Goal: Task Accomplishment & Management: Complete application form

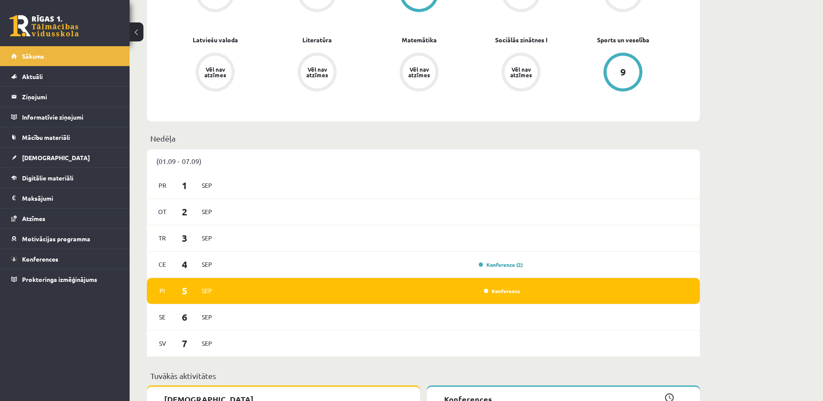
scroll to position [230, 0]
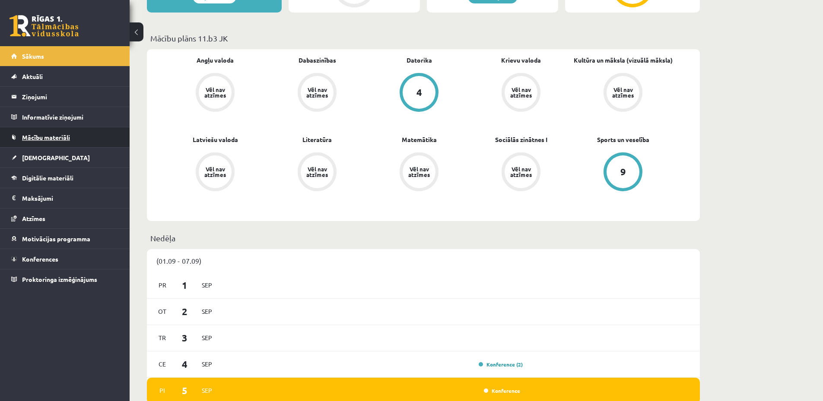
click at [43, 143] on link "Mācību materiāli" at bounding box center [65, 137] width 108 height 20
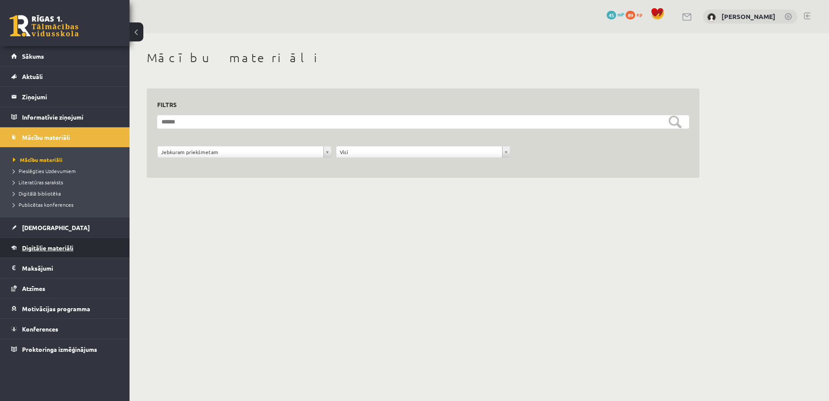
click at [49, 246] on span "Digitālie materiāli" at bounding box center [47, 248] width 51 height 8
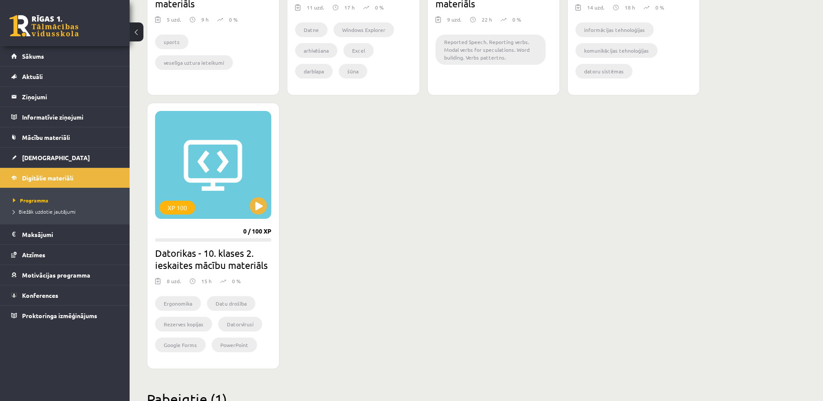
scroll to position [921, 0]
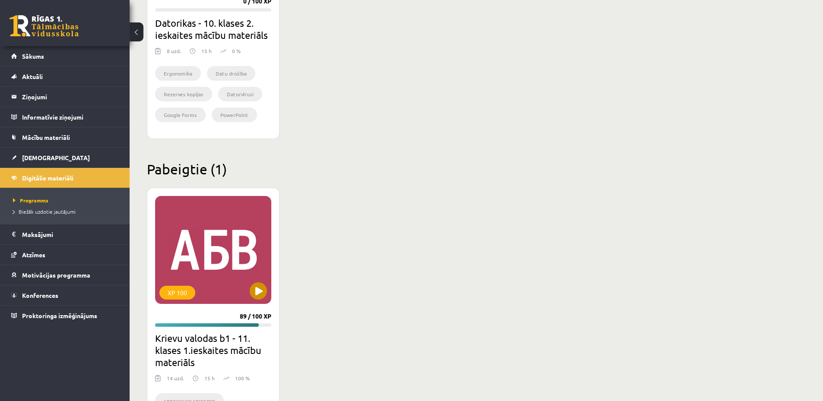
click at [218, 278] on div "XP 100" at bounding box center [213, 250] width 116 height 108
click at [170, 294] on div "XP 100" at bounding box center [177, 293] width 36 height 14
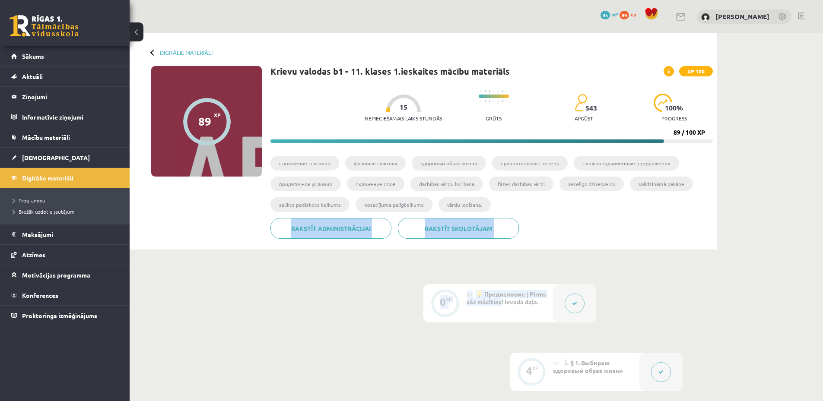
drag, startPoint x: 631, startPoint y: 313, endPoint x: 623, endPoint y: 197, distance: 116.0
click at [60, 60] on link "Sākums" at bounding box center [65, 56] width 108 height 20
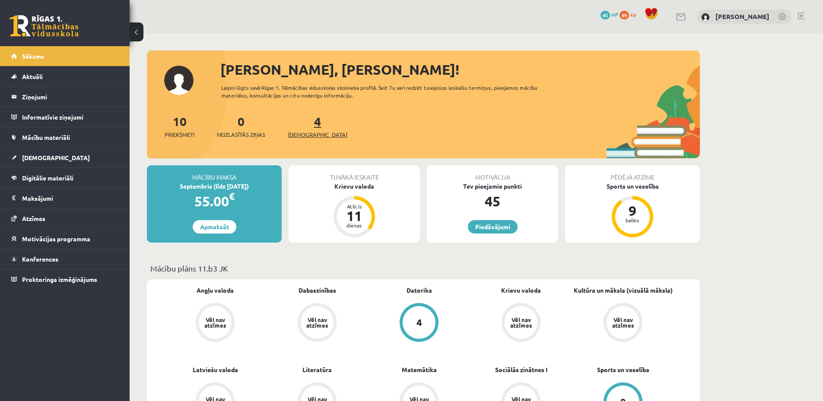
click at [299, 136] on span "[DEMOGRAPHIC_DATA]" at bounding box center [318, 134] width 60 height 9
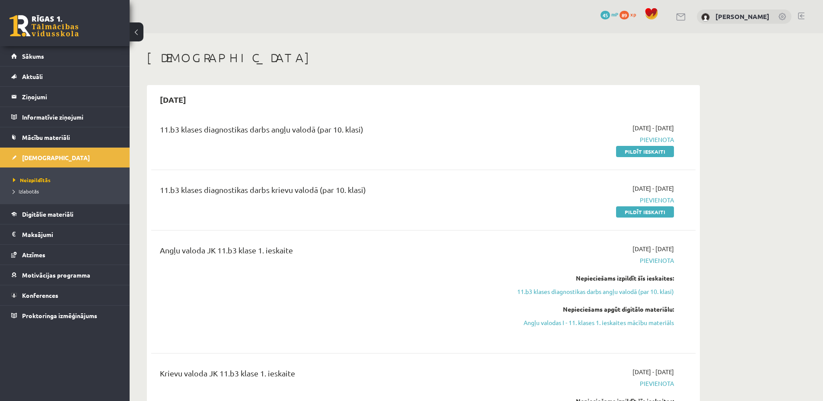
click at [638, 212] on link "Pildīt ieskaiti" at bounding box center [645, 211] width 58 height 11
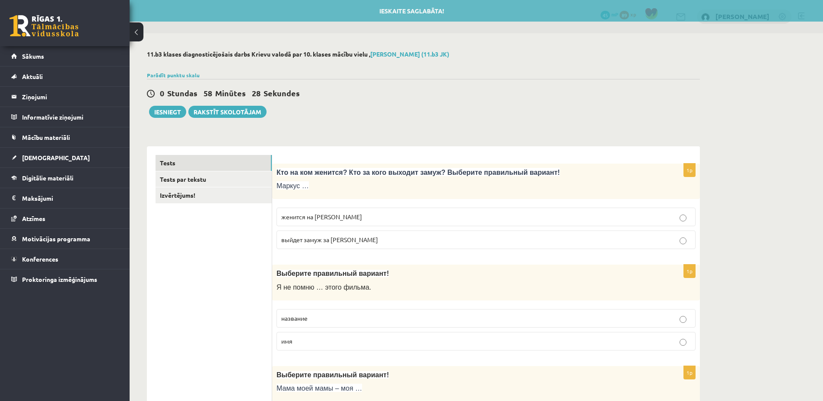
click at [380, 222] on p "женится на [PERSON_NAME]" at bounding box center [485, 216] width 409 height 9
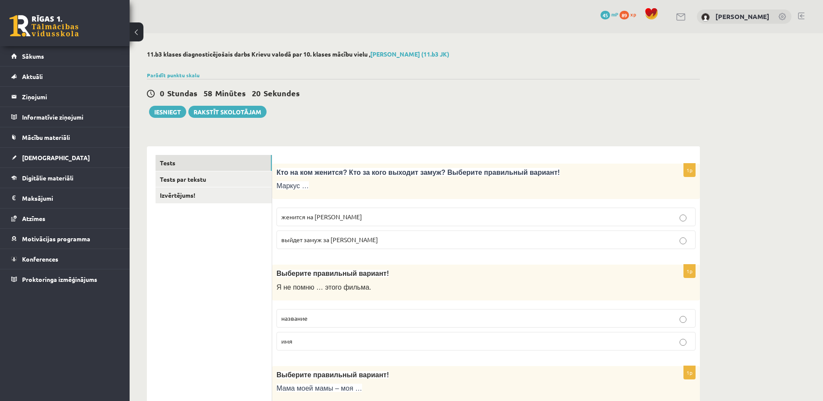
click at [340, 313] on label "название" at bounding box center [485, 318] width 419 height 19
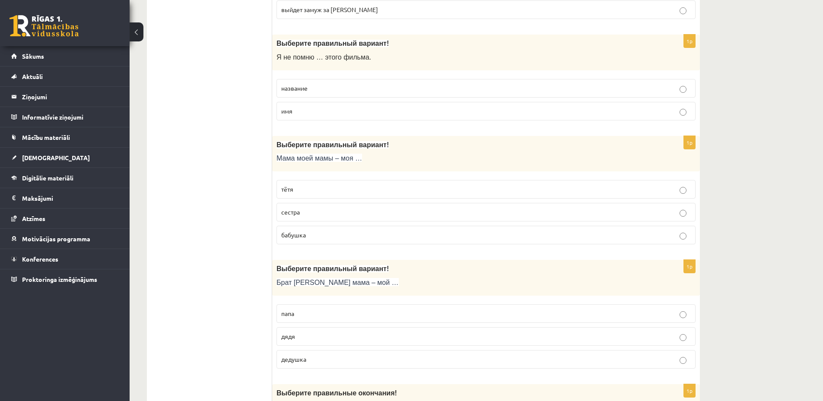
click at [329, 241] on label "бабушка" at bounding box center [485, 235] width 419 height 19
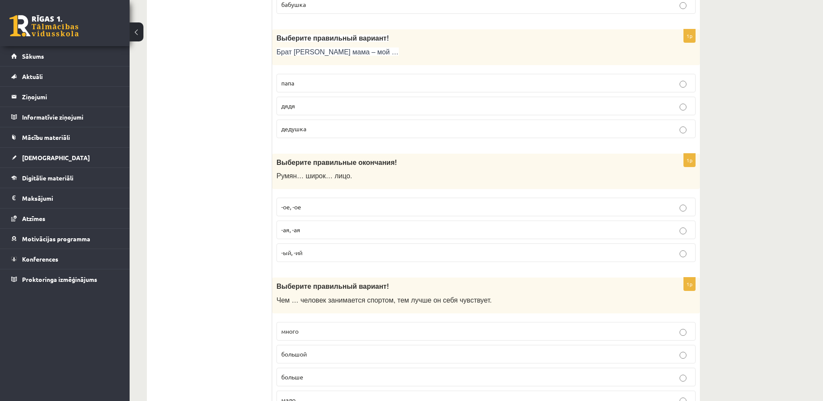
click at [319, 103] on p "дядя" at bounding box center [485, 105] width 409 height 9
click at [311, 236] on label "-ая, -ая" at bounding box center [485, 230] width 419 height 19
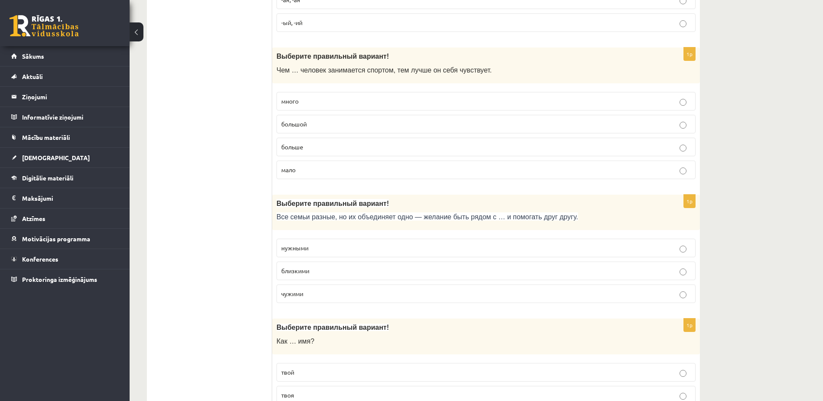
click at [307, 150] on p "больше" at bounding box center [485, 146] width 409 height 9
click at [303, 279] on label "близкими" at bounding box center [485, 271] width 419 height 19
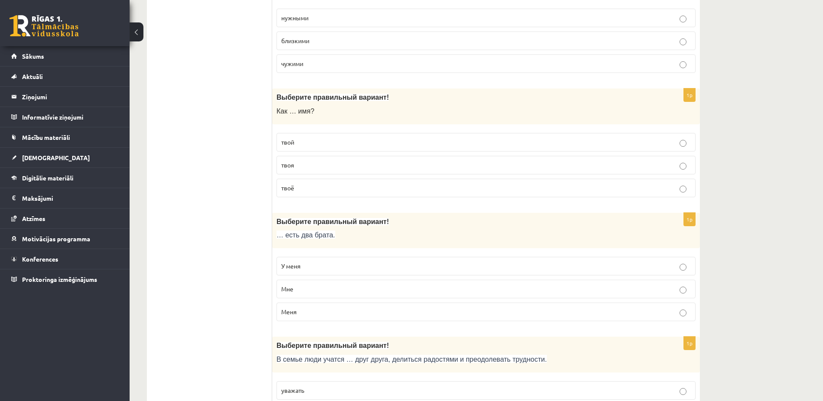
click at [327, 186] on p "твоё" at bounding box center [485, 188] width 409 height 9
click at [303, 266] on p "У меня" at bounding box center [485, 266] width 409 height 9
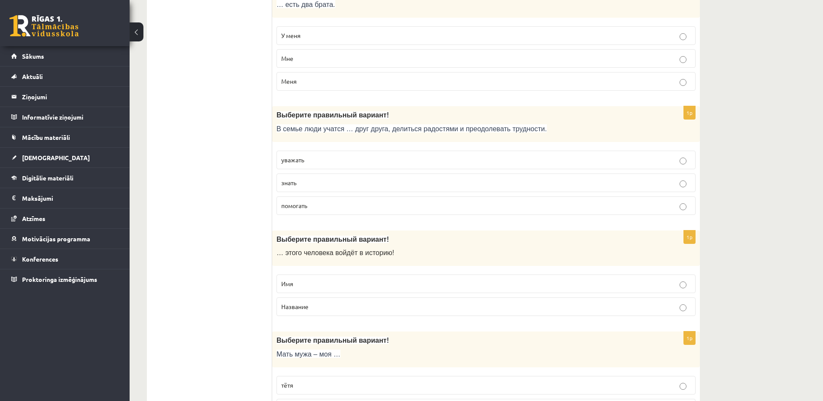
click at [317, 283] on p "Имя" at bounding box center [485, 283] width 409 height 9
click at [313, 204] on p "помогать" at bounding box center [485, 205] width 409 height 9
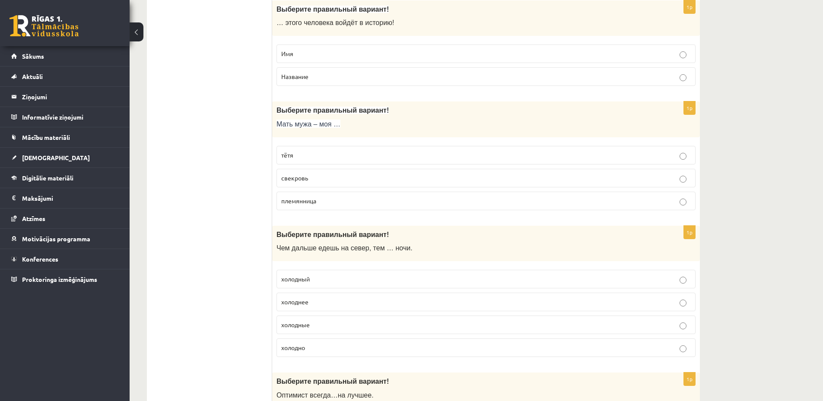
click at [309, 177] on p "свекровь" at bounding box center [485, 178] width 409 height 9
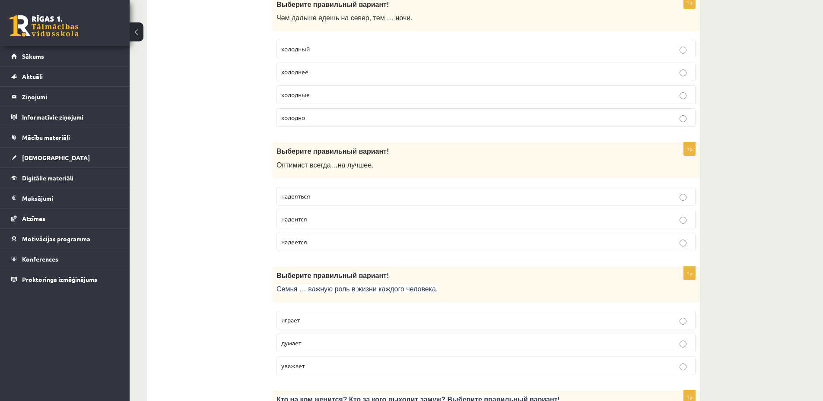
click at [324, 45] on p "холодный" at bounding box center [485, 48] width 409 height 9
click at [327, 95] on p "холодные" at bounding box center [485, 94] width 409 height 9
click at [326, 70] on p "холоднее" at bounding box center [485, 71] width 409 height 9
click at [312, 242] on p "надеется" at bounding box center [485, 241] width 409 height 9
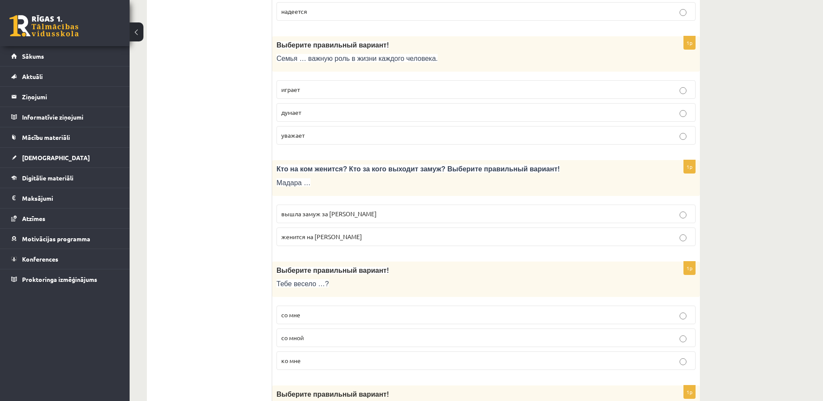
click at [312, 141] on label "уважает" at bounding box center [485, 135] width 419 height 19
click at [318, 90] on p "играет" at bounding box center [485, 89] width 409 height 9
click at [324, 218] on p "вышла замуж за [PERSON_NAME]" at bounding box center [485, 213] width 409 height 9
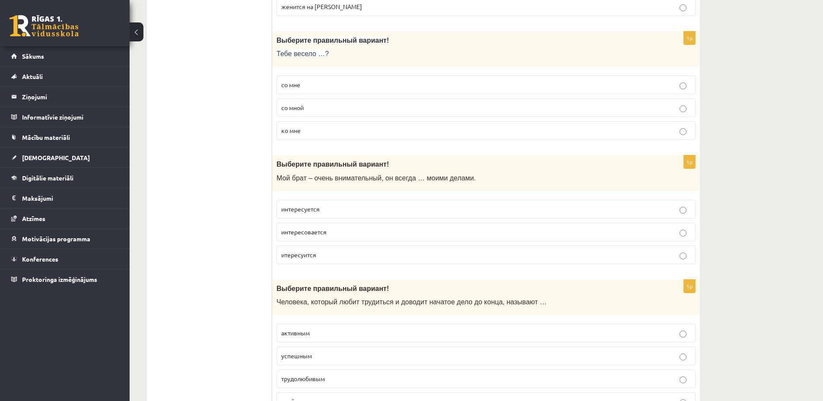
click at [296, 111] on span "со мной" at bounding box center [292, 108] width 22 height 8
click at [321, 213] on p "интересуется" at bounding box center [485, 209] width 409 height 9
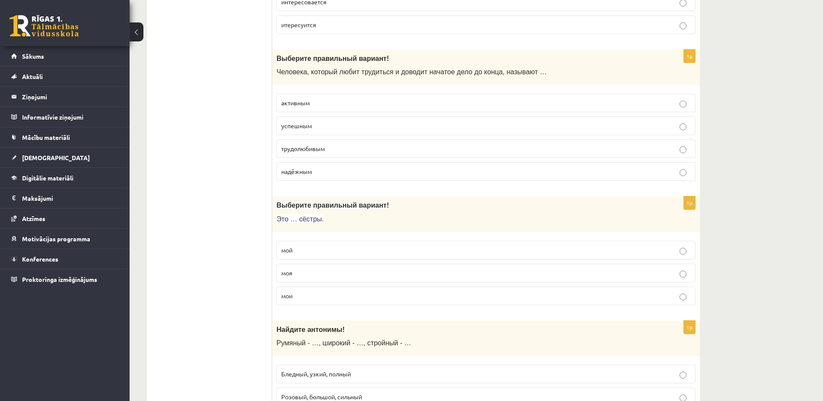
click at [299, 278] on p "моя" at bounding box center [485, 273] width 409 height 9
click at [313, 247] on p "мой" at bounding box center [485, 250] width 409 height 9
click at [352, 100] on p "активным" at bounding box center [485, 102] width 409 height 9
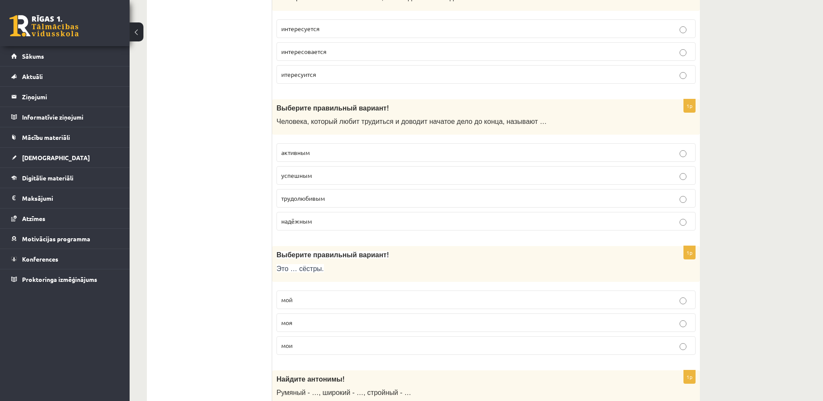
scroll to position [2484, 0]
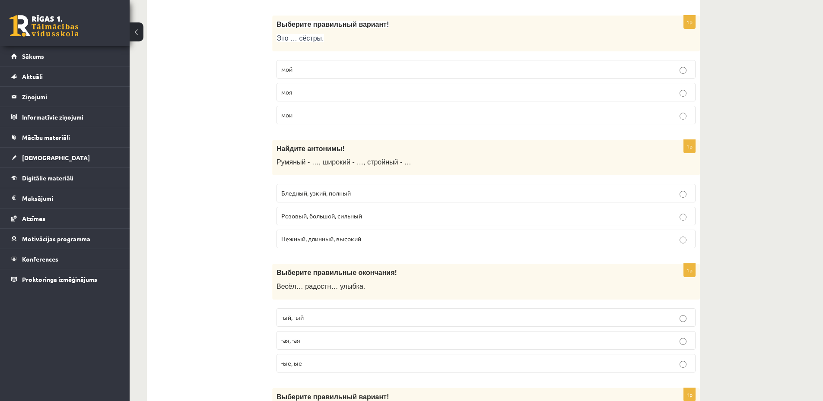
click at [345, 213] on span "Розовый, большой, сильный" at bounding box center [321, 216] width 81 height 8
click at [307, 342] on p "-ая, -ая" at bounding box center [485, 340] width 409 height 9
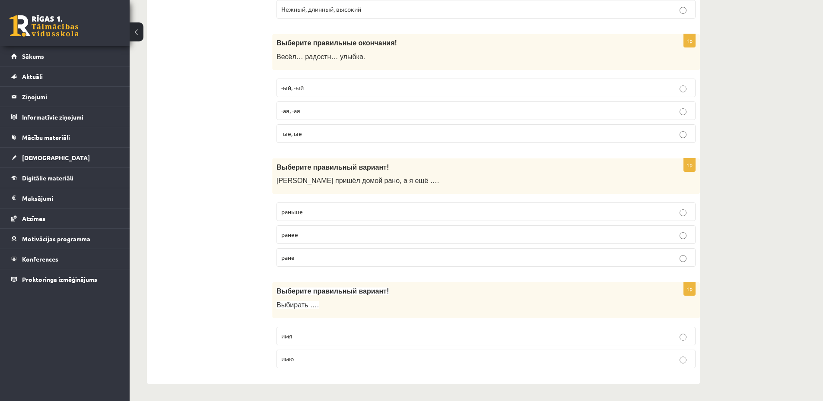
click at [297, 336] on p "имя" at bounding box center [485, 336] width 409 height 9
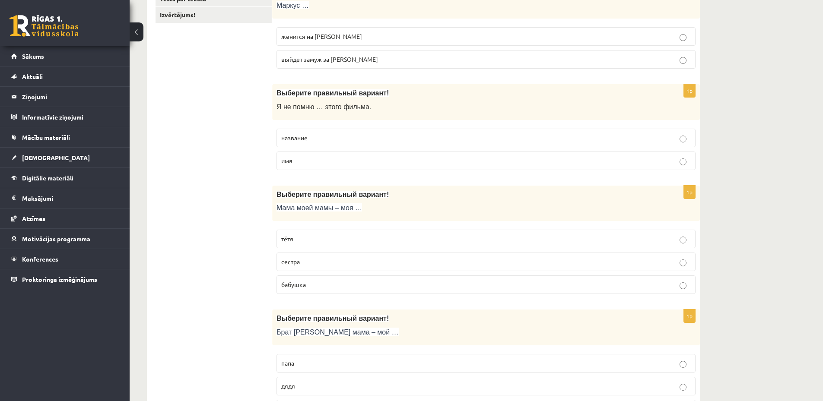
scroll to position [0, 0]
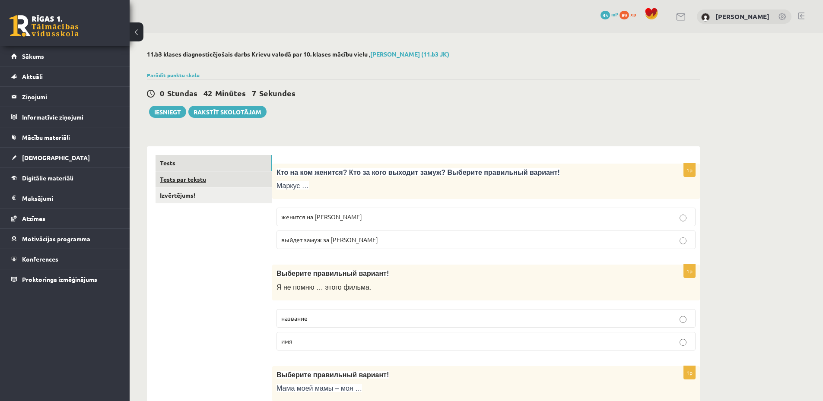
click at [219, 182] on link "Tests par tekstu" at bounding box center [213, 179] width 116 height 16
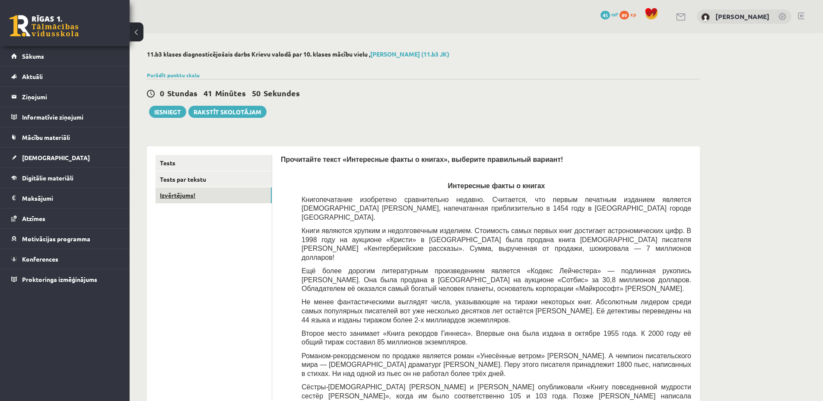
click at [189, 197] on link "Izvērtējums!" at bounding box center [213, 195] width 116 height 16
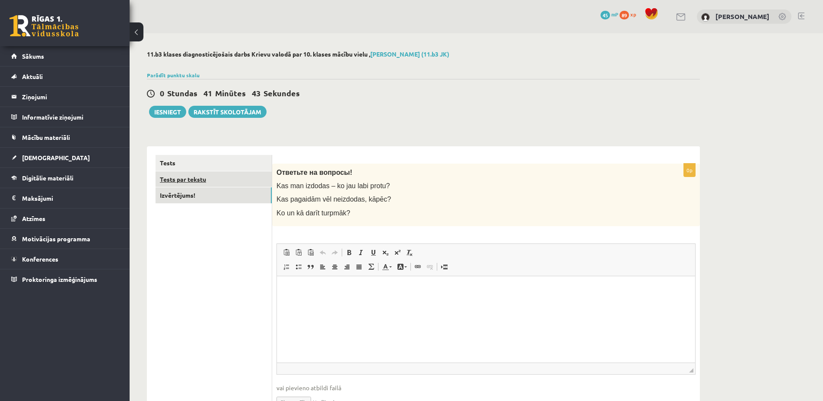
click at [207, 175] on link "Tests par tekstu" at bounding box center [213, 179] width 116 height 16
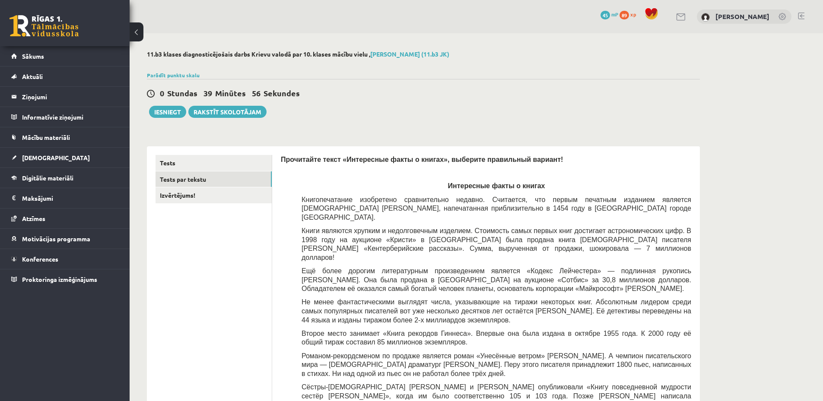
scroll to position [230, 0]
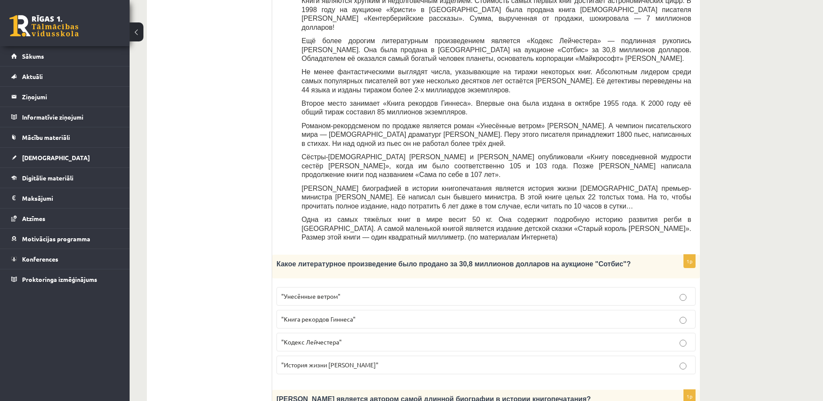
click at [366, 338] on p ""Кодекс Лейчестера"" at bounding box center [485, 342] width 409 height 9
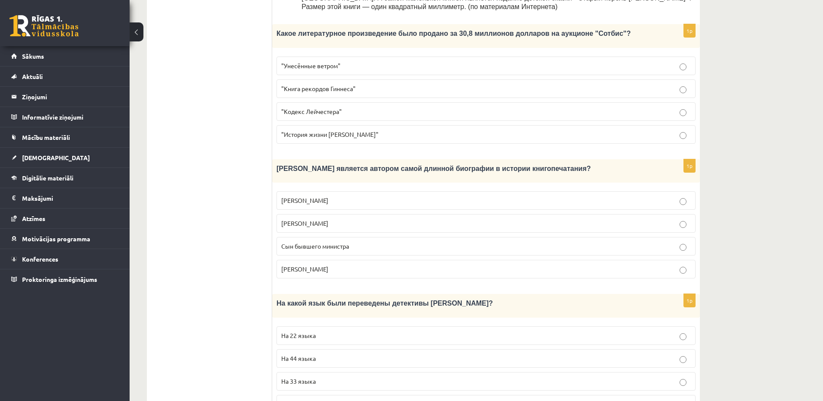
click at [334, 196] on p "Билл Гейтс" at bounding box center [485, 200] width 409 height 9
click at [386, 354] on p "На 44 языка" at bounding box center [485, 358] width 409 height 9
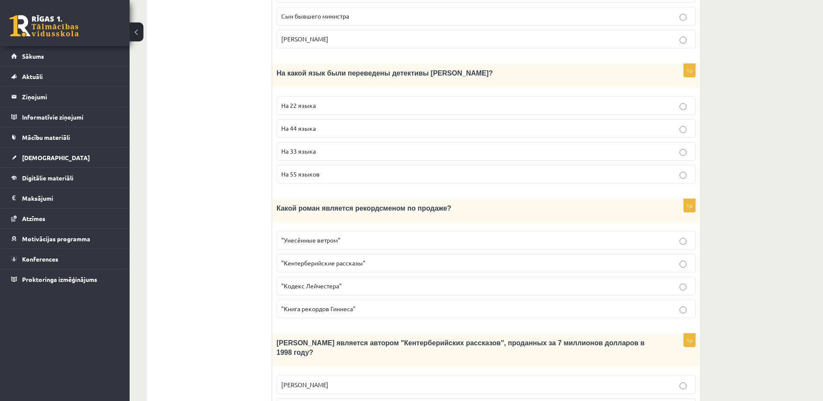
click at [352, 300] on label ""Книга рекордов Гиннеса"" at bounding box center [485, 309] width 419 height 19
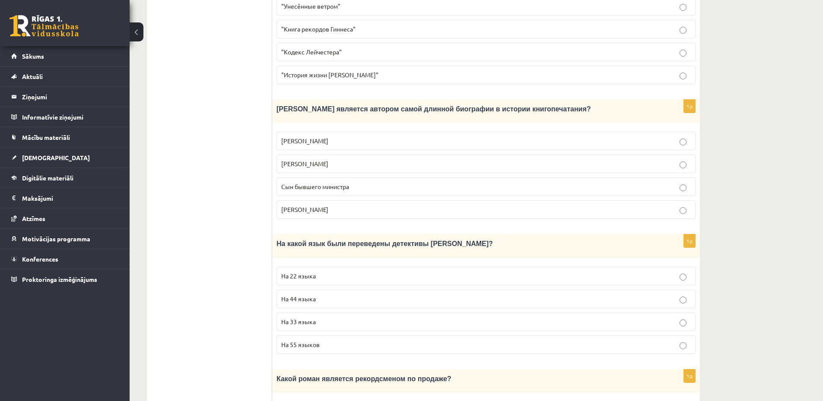
scroll to position [750, 0]
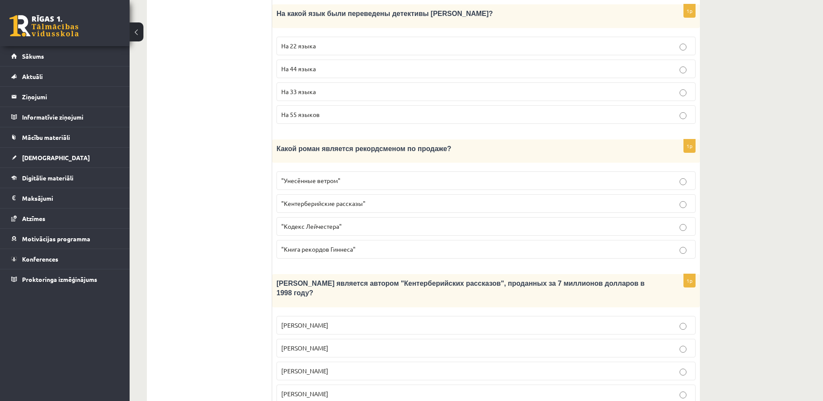
click at [365, 217] on label ""Кодекс Лейчестера"" at bounding box center [485, 226] width 419 height 19
click at [365, 168] on fieldset ""Унесённые ветром" "Кентерберийские рассказы" "Кодекс Лейчестера" "Книга рекорд…" at bounding box center [485, 214] width 419 height 94
click at [371, 176] on p ""Унесённые ветром"" at bounding box center [485, 180] width 409 height 9
click at [329, 367] on p "Джефри Чосер" at bounding box center [485, 371] width 409 height 9
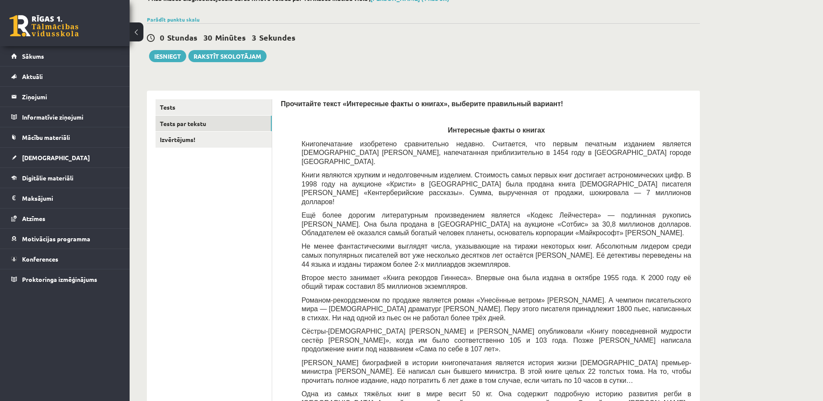
scroll to position [0, 0]
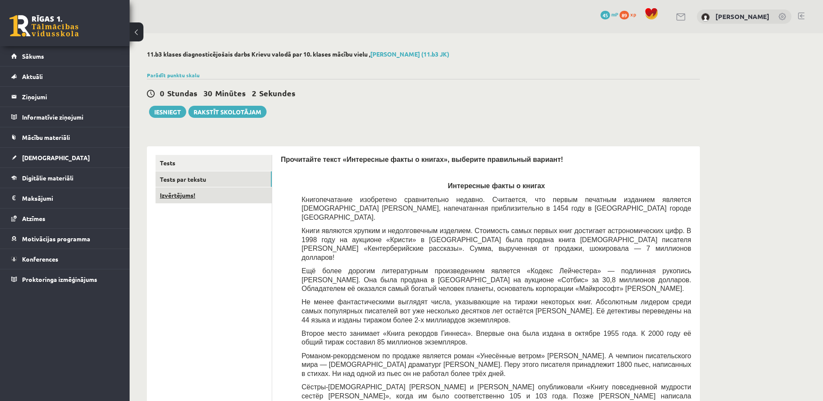
click at [219, 196] on link "Izvērtējums!" at bounding box center [213, 195] width 116 height 16
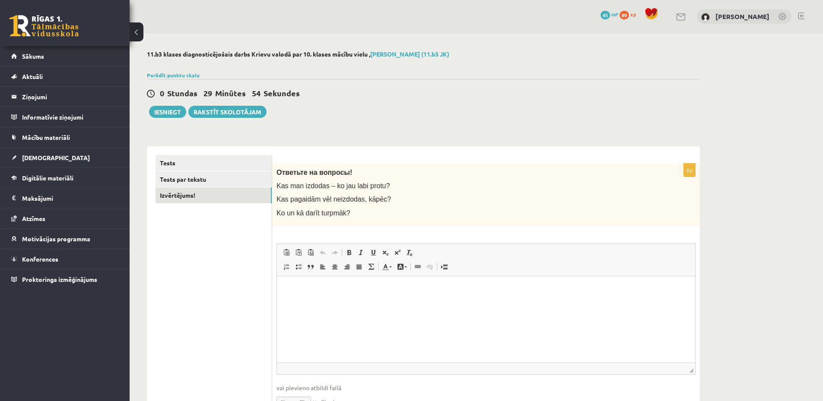
click at [325, 279] on html at bounding box center [486, 289] width 418 height 26
click at [194, 178] on link "Tests par tekstu" at bounding box center [213, 179] width 116 height 16
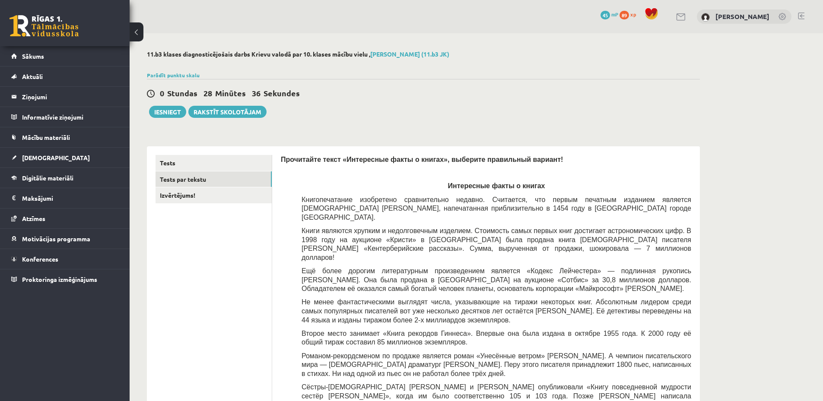
click at [434, 330] on div "Прочитайте текст «Интересные факты о книгах», выберите правильный вариант! Инте…" at bounding box center [486, 316] width 410 height 322
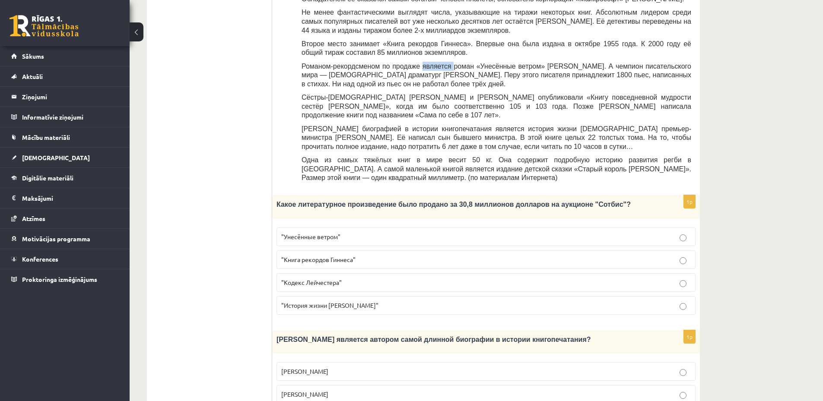
scroll to position [60, 0]
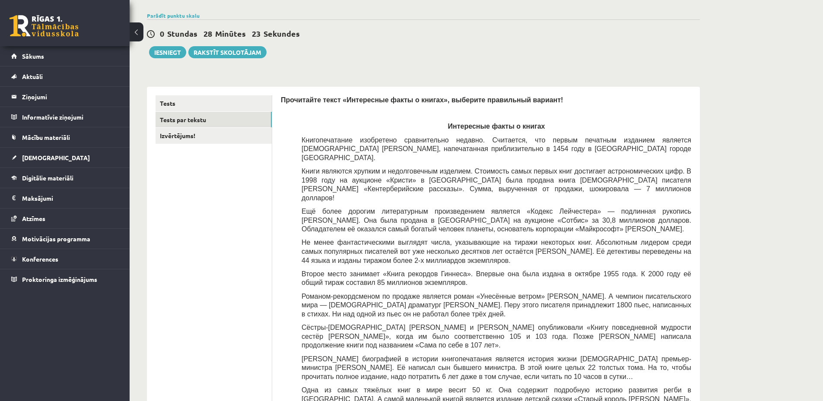
click at [210, 134] on link "Izvērtējums!" at bounding box center [213, 136] width 116 height 16
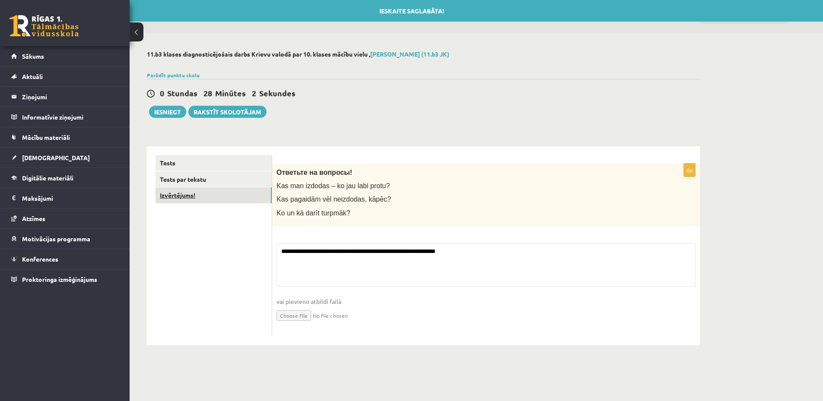
scroll to position [0, 0]
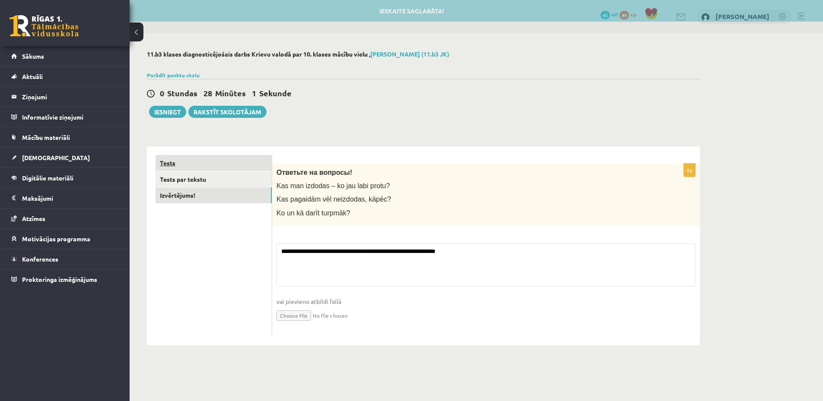
click at [193, 164] on link "Tests" at bounding box center [213, 163] width 116 height 16
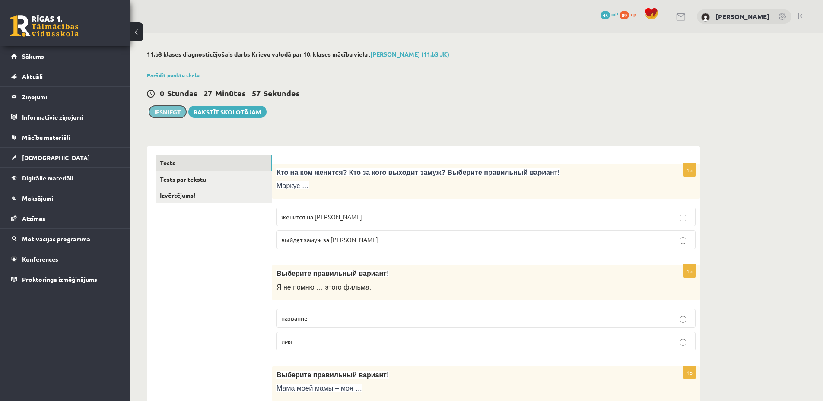
click at [168, 108] on button "Iesniegt" at bounding box center [167, 112] width 37 height 12
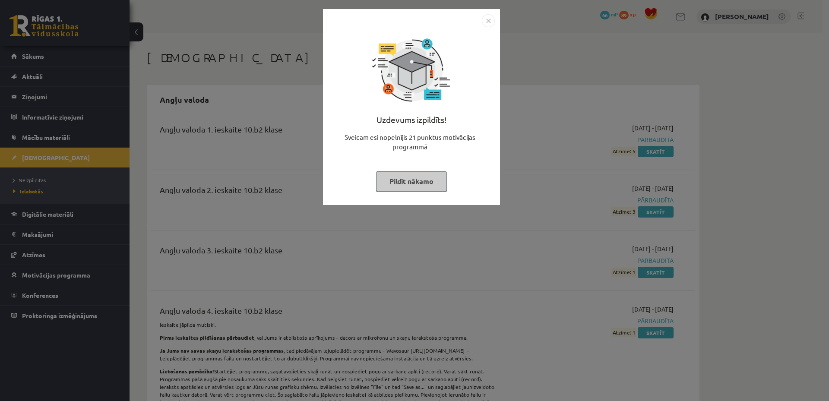
click at [400, 182] on button "Pildīt nākamo" at bounding box center [411, 181] width 71 height 20
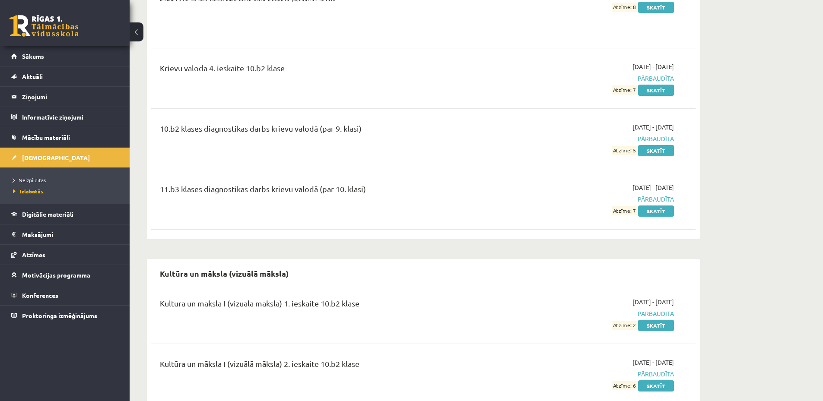
scroll to position [2073, 0]
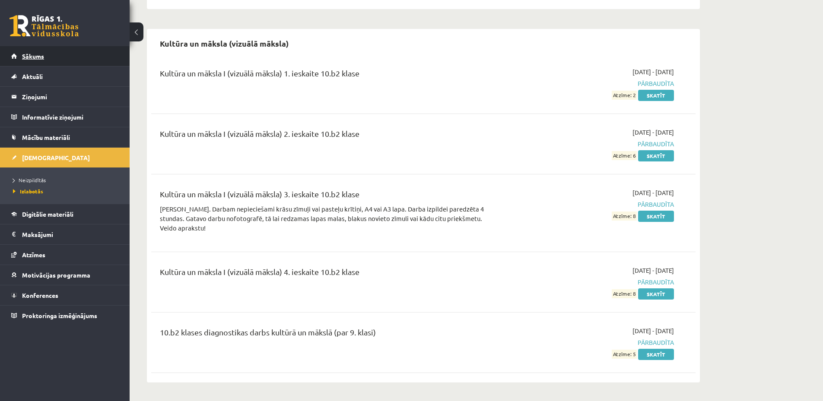
click at [79, 60] on link "Sākums" at bounding box center [65, 56] width 108 height 20
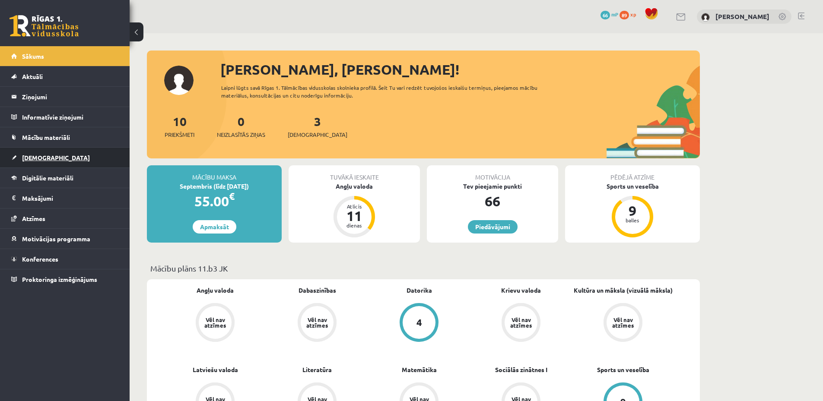
click at [49, 157] on link "[DEMOGRAPHIC_DATA]" at bounding box center [65, 158] width 108 height 20
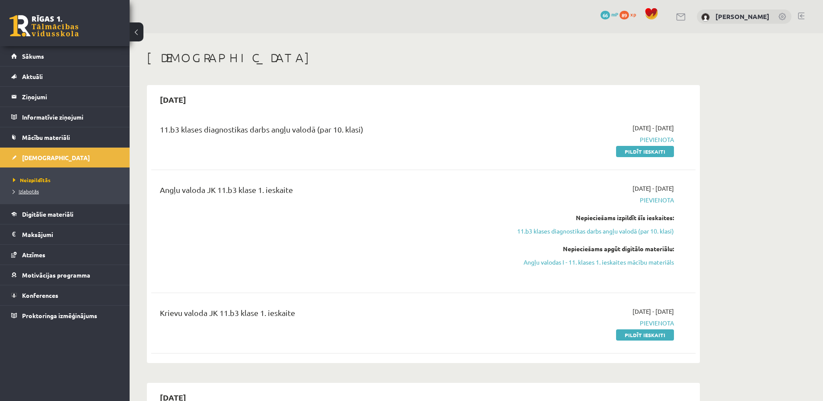
click at [61, 192] on link "Izlabotās" at bounding box center [67, 191] width 108 height 8
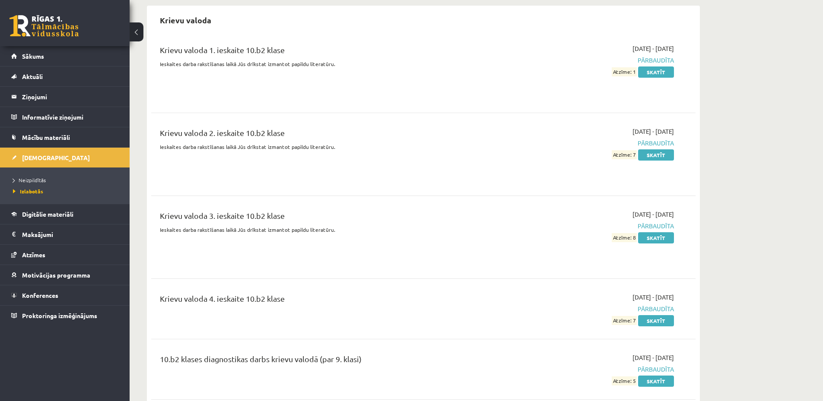
scroll to position [1842, 0]
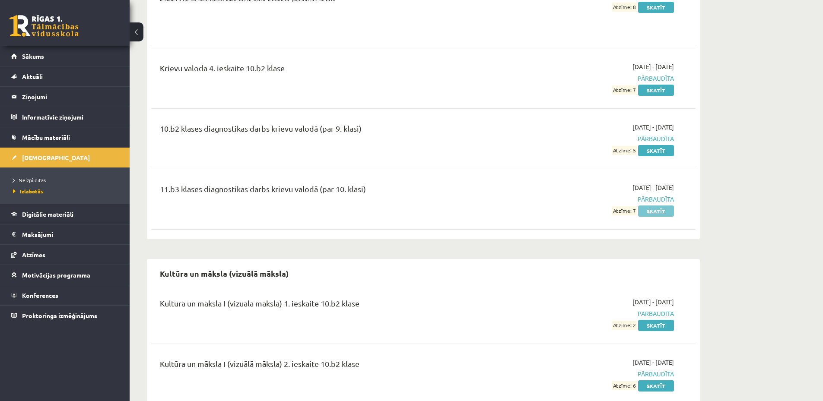
click at [654, 206] on link "Skatīt" at bounding box center [656, 211] width 36 height 11
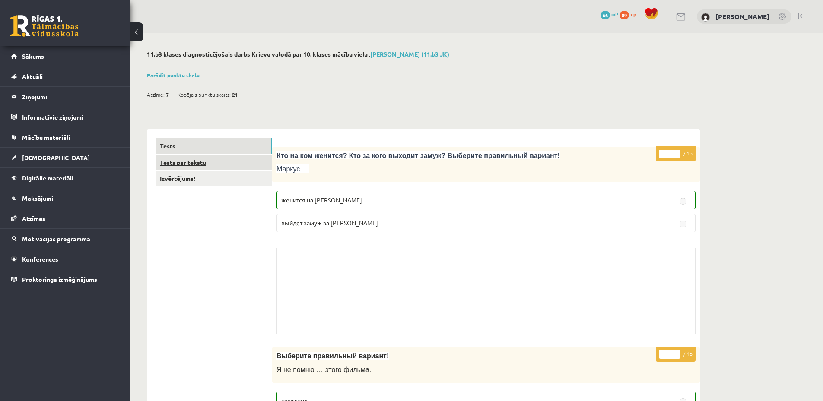
click at [216, 161] on link "Tests par tekstu" at bounding box center [213, 163] width 116 height 16
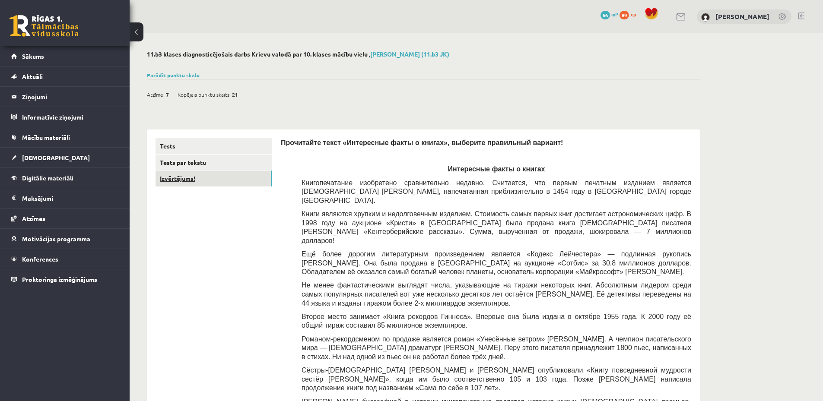
click at [207, 175] on link "Izvērtējums!" at bounding box center [213, 179] width 116 height 16
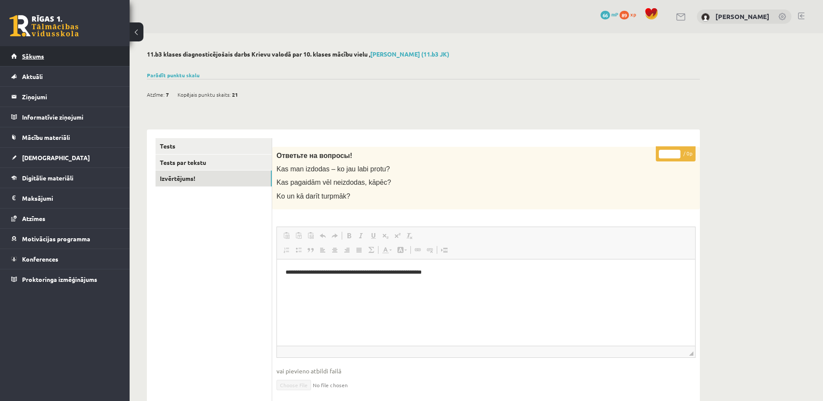
click at [40, 54] on span "Sākums" at bounding box center [33, 56] width 22 height 8
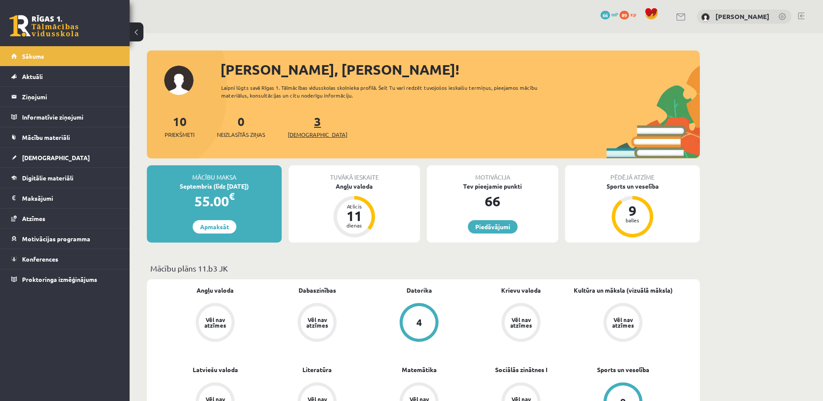
click at [299, 136] on span "[DEMOGRAPHIC_DATA]" at bounding box center [318, 134] width 60 height 9
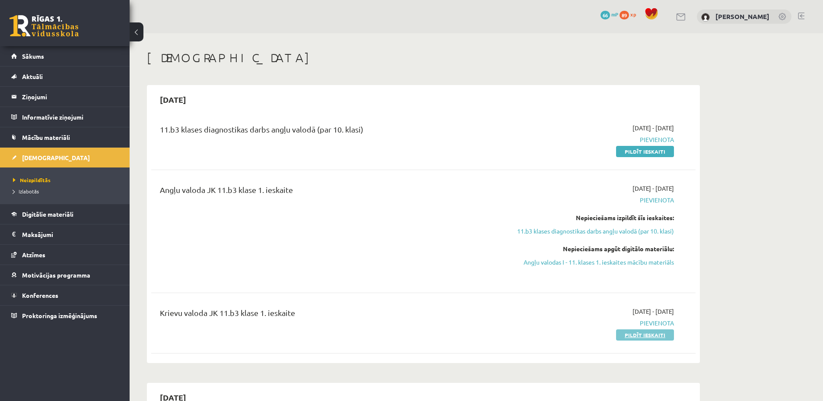
scroll to position [230, 0]
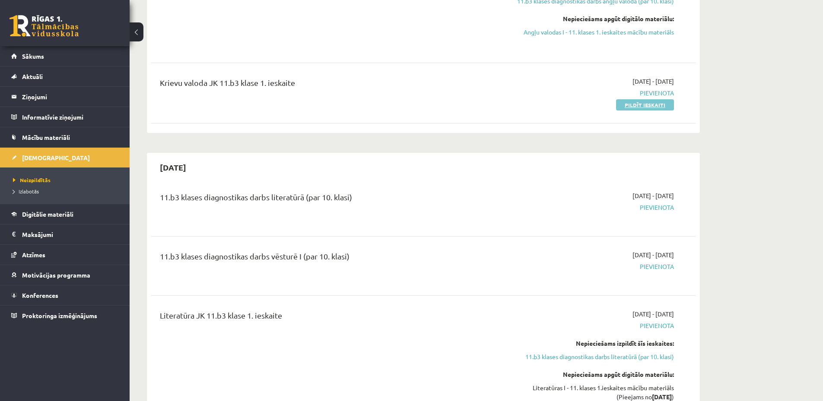
click at [664, 104] on link "Pildīt ieskaiti" at bounding box center [645, 104] width 58 height 11
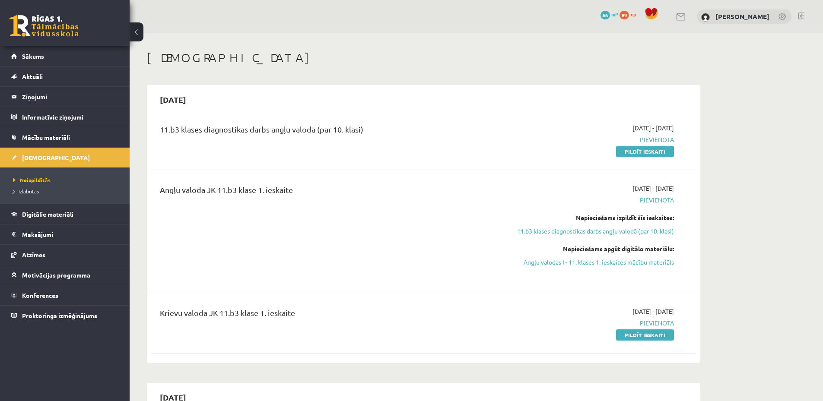
click at [802, 15] on link at bounding box center [801, 16] width 6 height 7
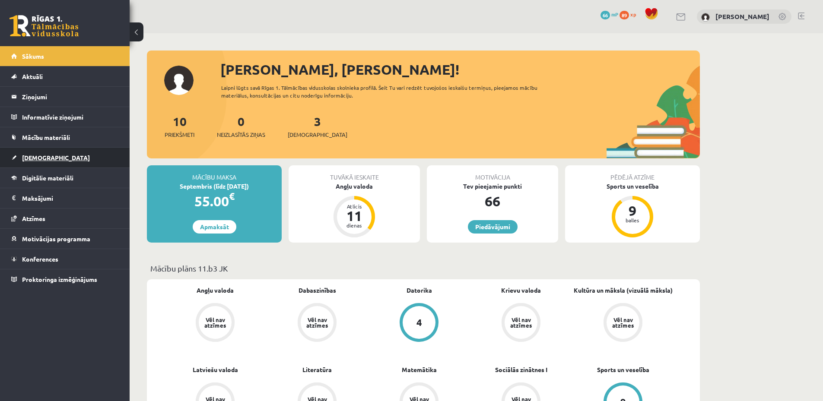
click at [51, 156] on link "[DEMOGRAPHIC_DATA]" at bounding box center [65, 158] width 108 height 20
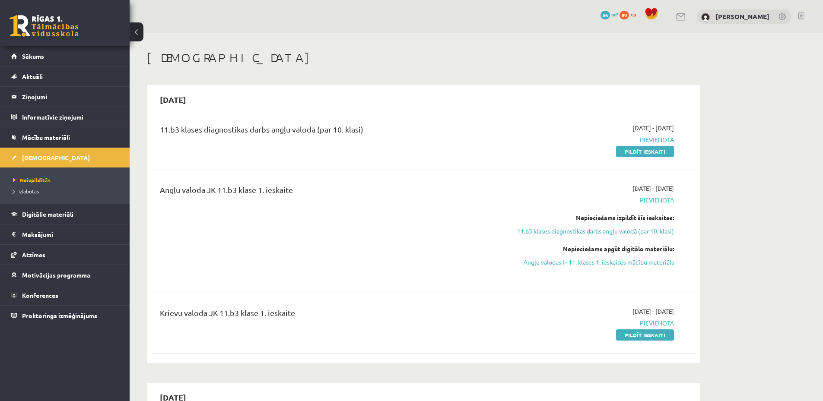
click at [47, 190] on link "Izlabotās" at bounding box center [67, 191] width 108 height 8
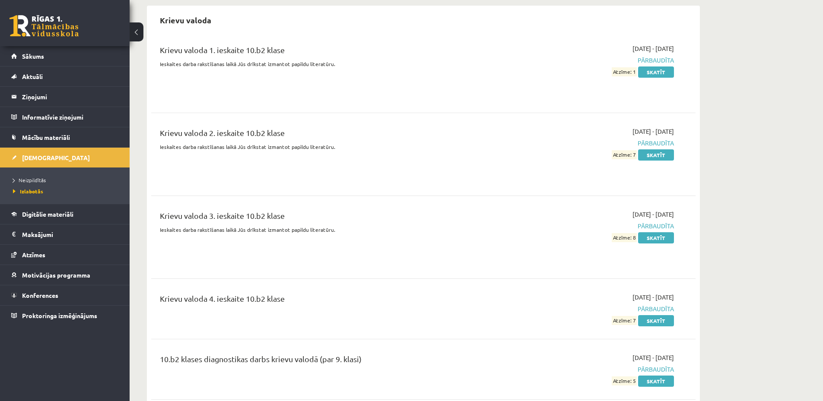
scroll to position [1842, 0]
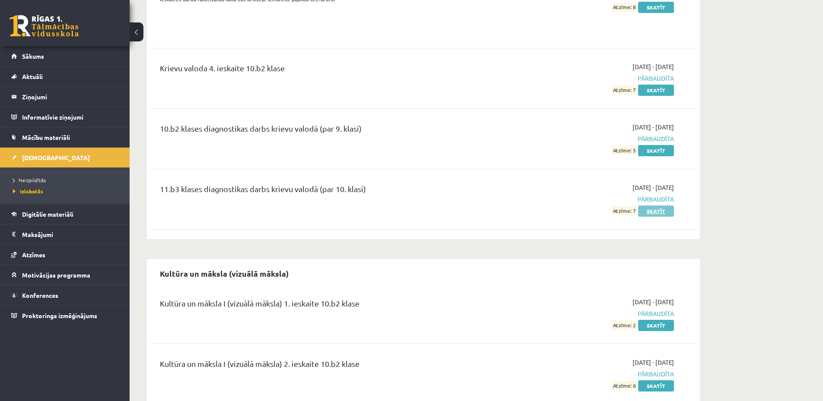
click at [657, 206] on link "Skatīt" at bounding box center [656, 211] width 36 height 11
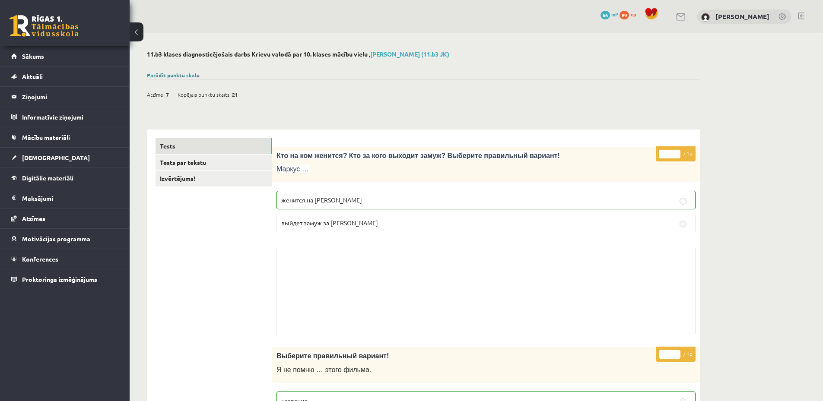
click at [181, 72] on link "Parādīt punktu skalu" at bounding box center [173, 75] width 53 height 7
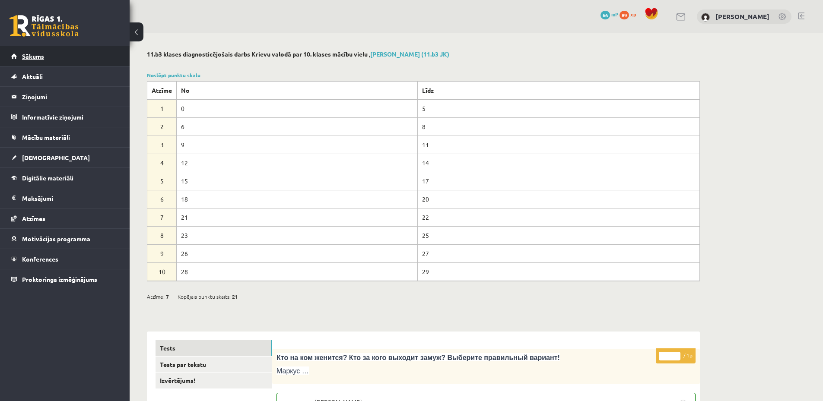
click at [58, 58] on link "Sākums" at bounding box center [65, 56] width 108 height 20
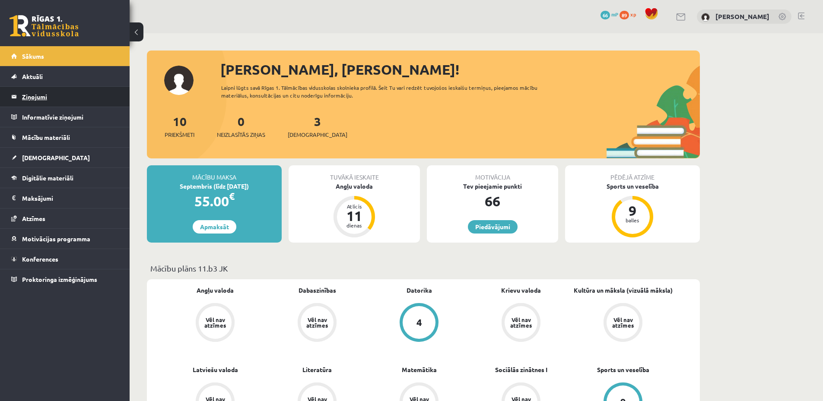
click at [70, 94] on legend "Ziņojumi 0" at bounding box center [70, 97] width 97 height 20
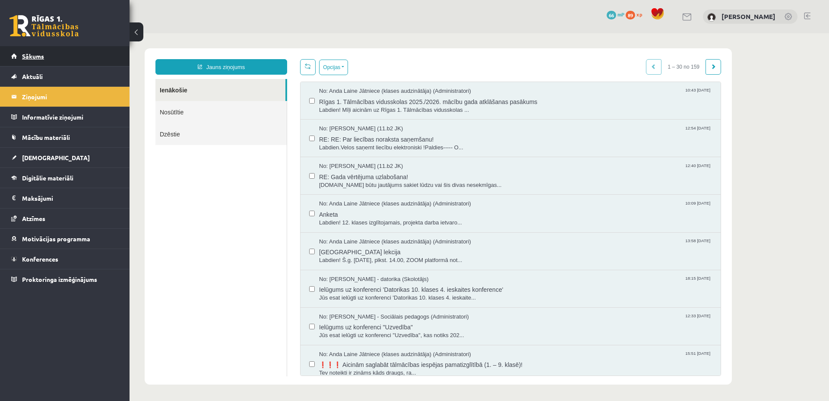
click at [88, 61] on link "Sākums" at bounding box center [65, 56] width 108 height 20
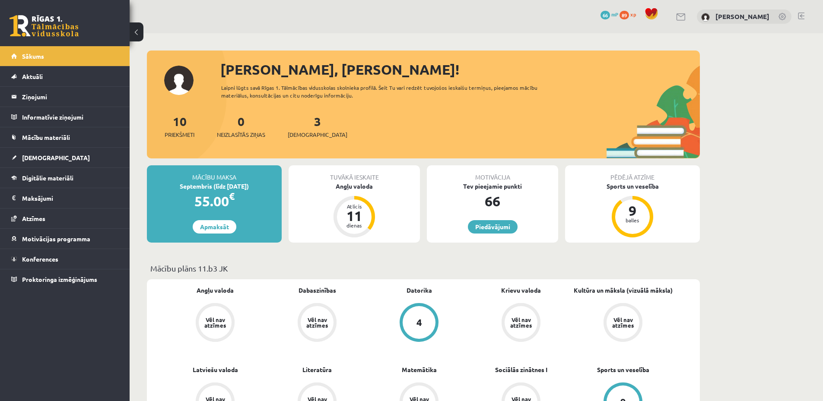
click at [802, 16] on link at bounding box center [801, 16] width 6 height 7
